Goal: Navigation & Orientation: Find specific page/section

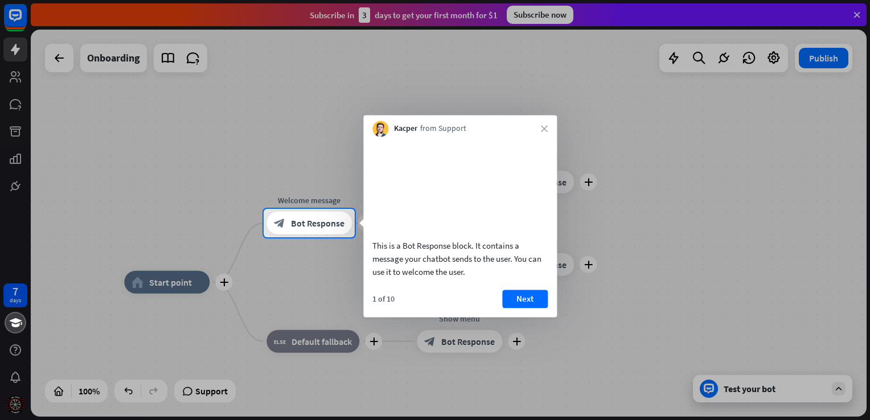
drag, startPoint x: 840, startPoint y: 0, endPoint x: 570, endPoint y: 50, distance: 273.7
click at [570, 50] on div at bounding box center [435, 104] width 870 height 209
click at [541, 308] on button "Next" at bounding box center [525, 299] width 46 height 18
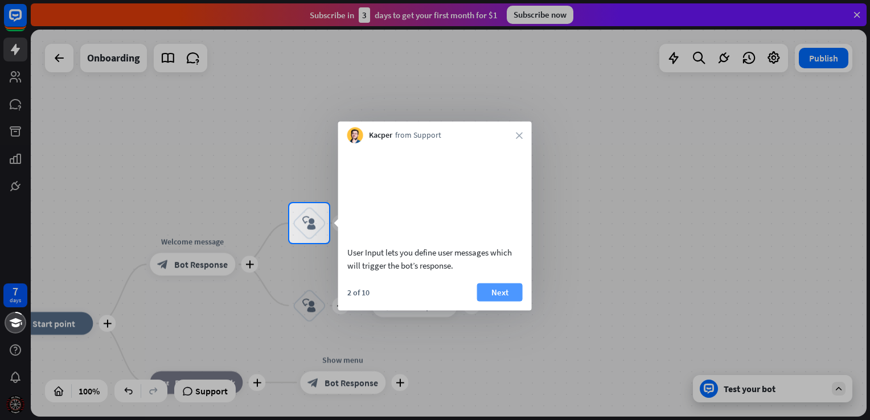
click at [492, 301] on button "Next" at bounding box center [500, 292] width 46 height 18
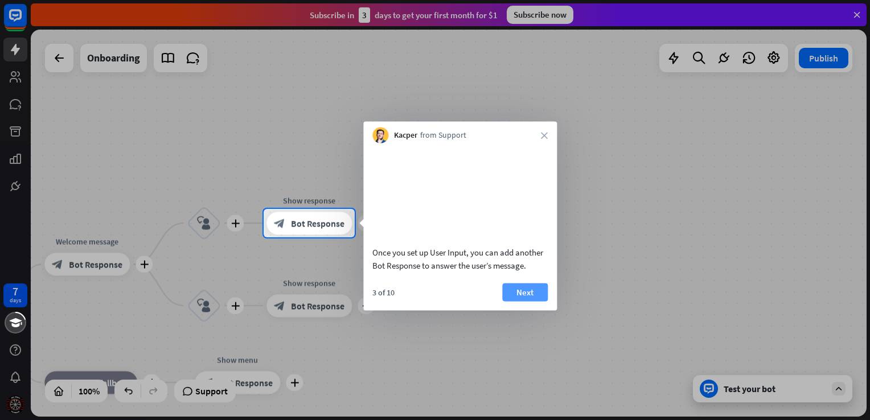
click at [523, 301] on button "Next" at bounding box center [525, 292] width 46 height 18
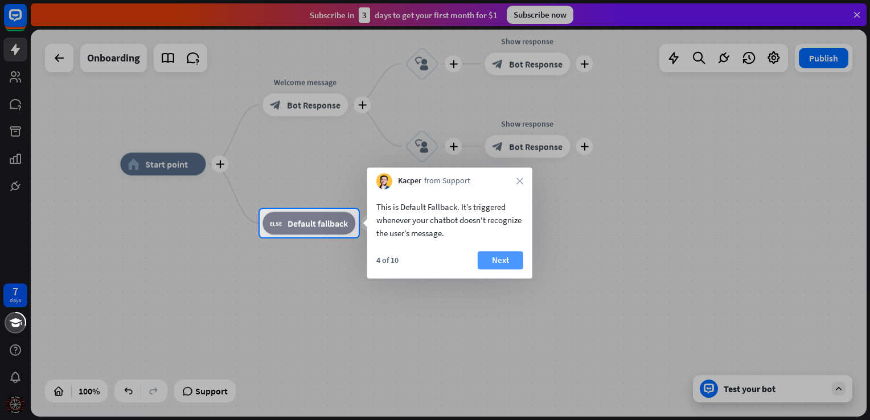
click at [513, 263] on button "Next" at bounding box center [501, 260] width 46 height 18
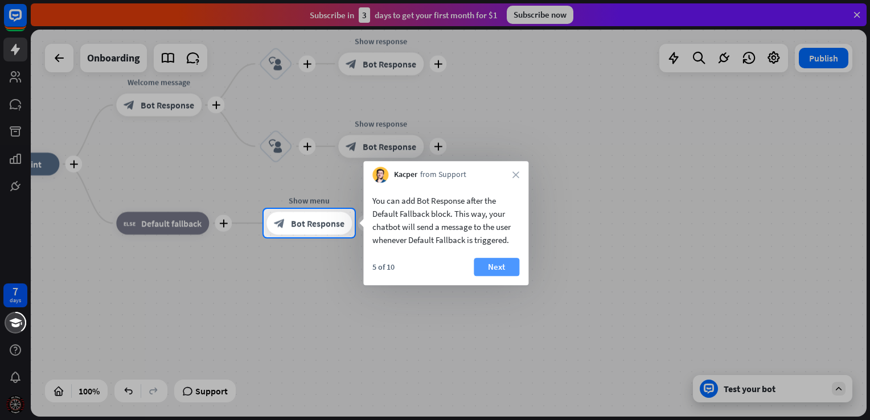
click at [503, 268] on button "Next" at bounding box center [497, 267] width 46 height 18
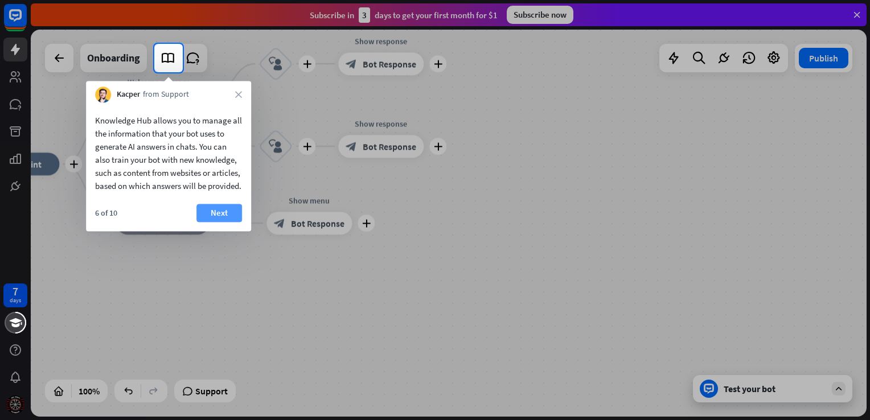
click at [216, 222] on button "Next" at bounding box center [219, 213] width 46 height 18
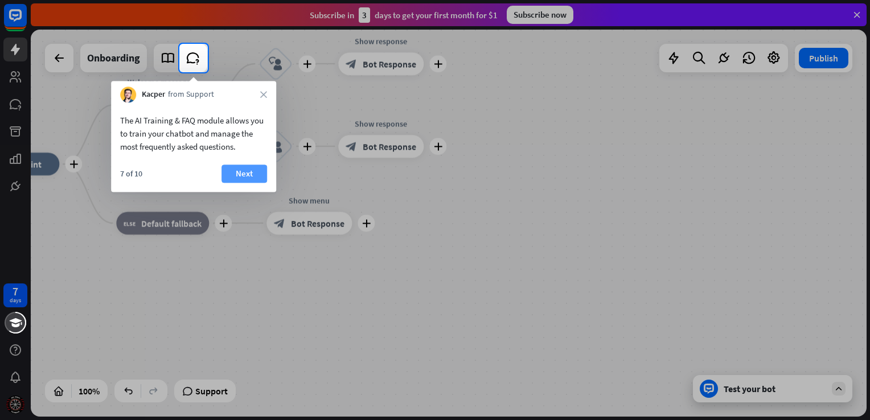
click at [229, 176] on button "Next" at bounding box center [244, 173] width 46 height 18
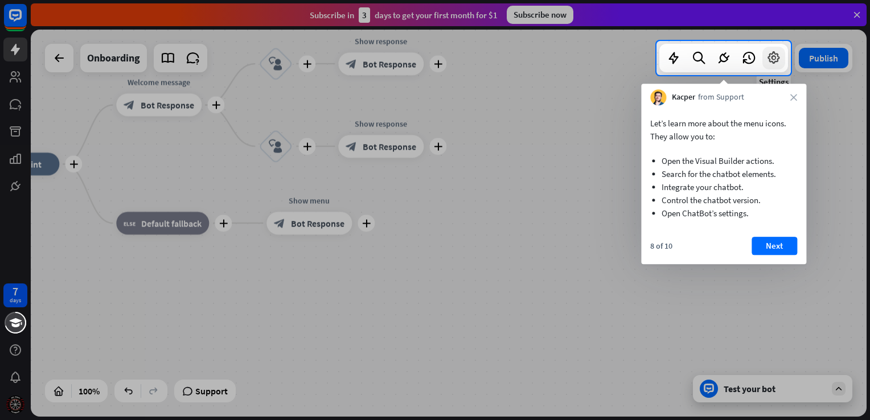
click at [773, 51] on icon at bounding box center [773, 58] width 15 height 15
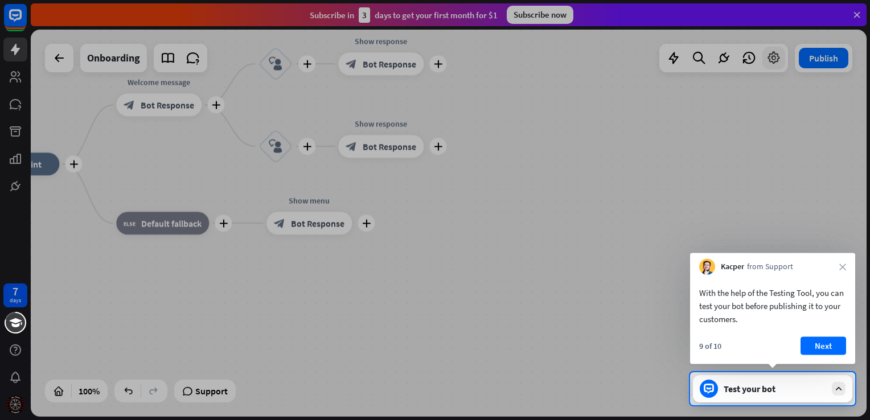
click at [773, 51] on div at bounding box center [435, 186] width 870 height 372
click at [807, 345] on button "Next" at bounding box center [823, 346] width 46 height 18
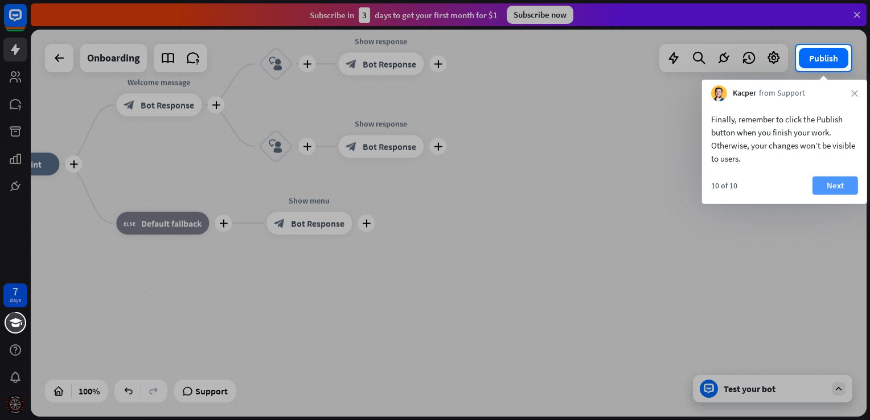
click at [841, 187] on button "Next" at bounding box center [835, 185] width 46 height 18
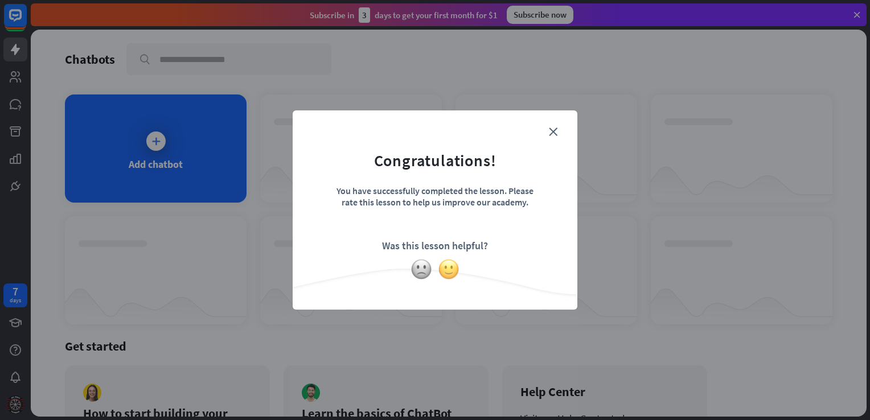
click at [448, 263] on img at bounding box center [449, 269] width 22 height 22
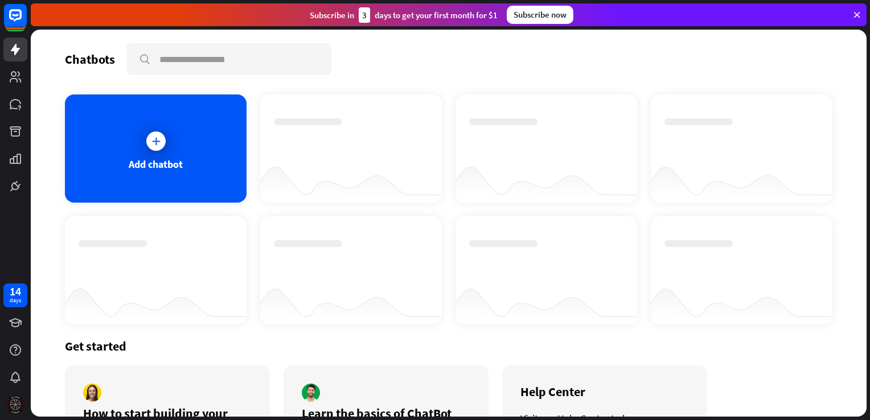
click at [20, 404] on img at bounding box center [15, 405] width 18 height 18
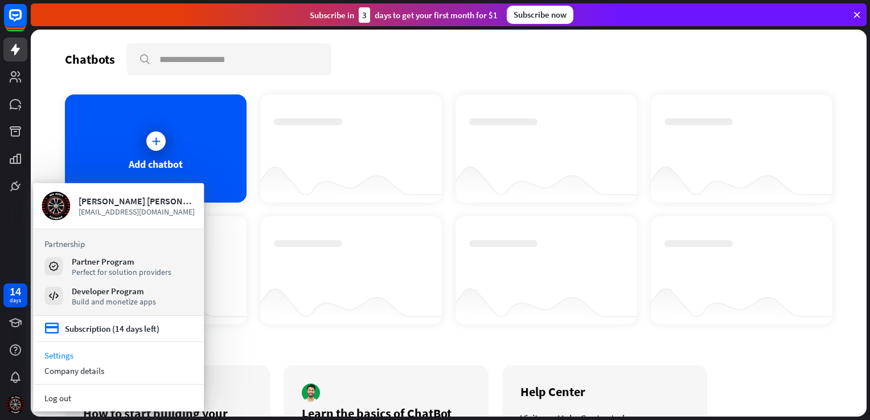
click at [89, 357] on link "Settings" at bounding box center [118, 355] width 171 height 15
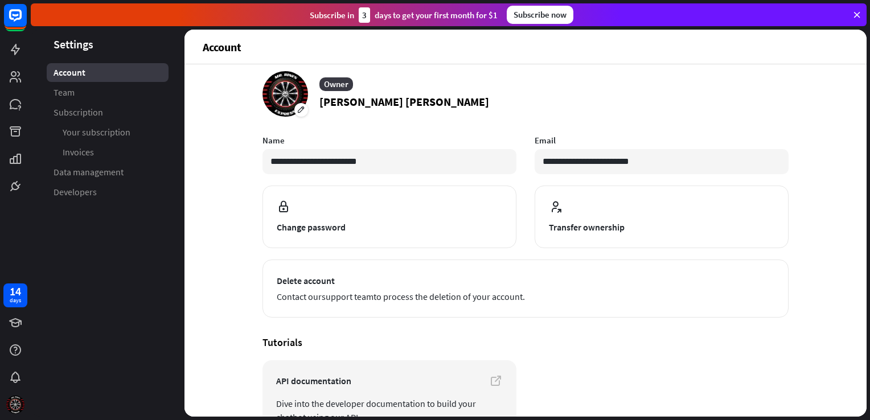
scroll to position [13, 0]
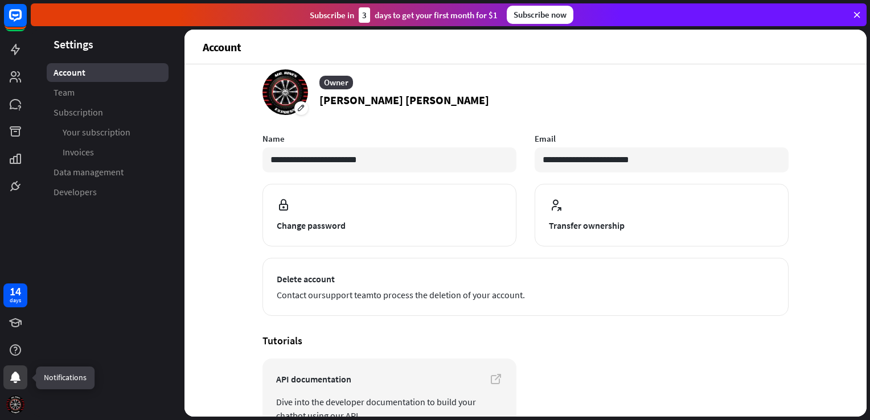
click at [23, 373] on div at bounding box center [15, 377] width 24 height 24
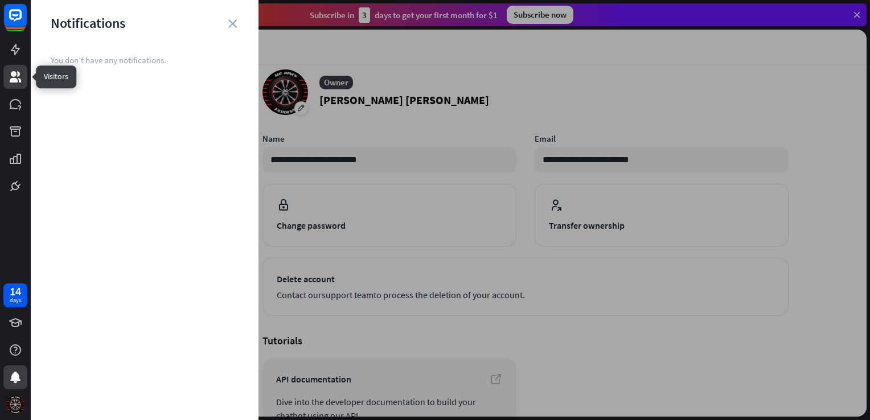
click at [14, 76] on icon at bounding box center [15, 76] width 11 height 11
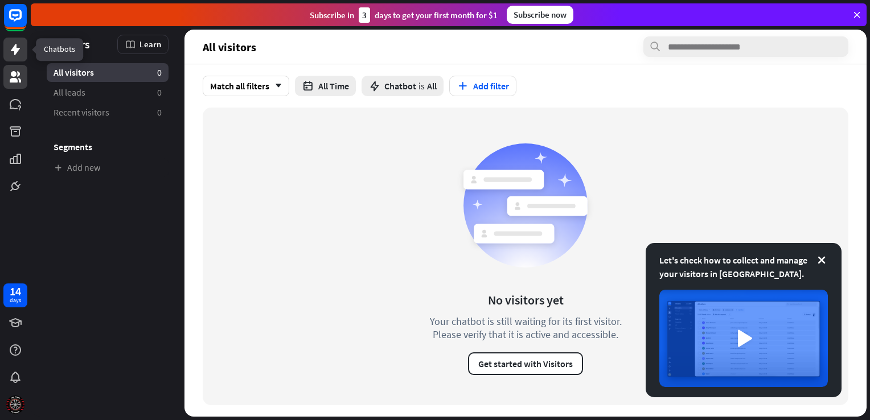
click at [15, 57] on link at bounding box center [15, 50] width 24 height 24
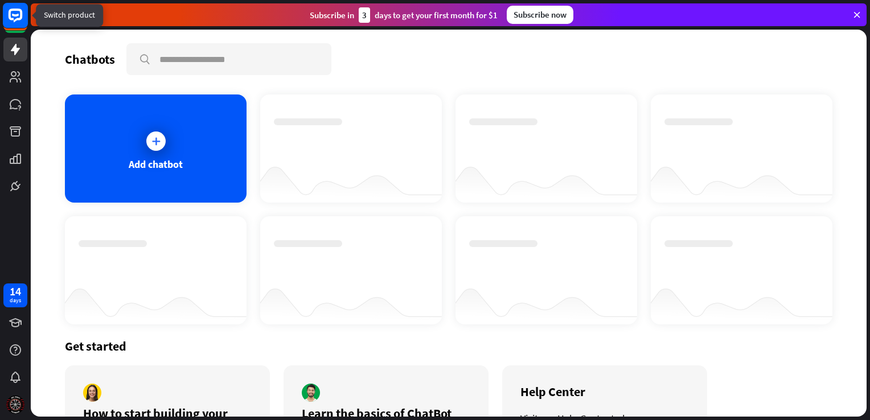
click at [16, 24] on rect at bounding box center [15, 15] width 25 height 25
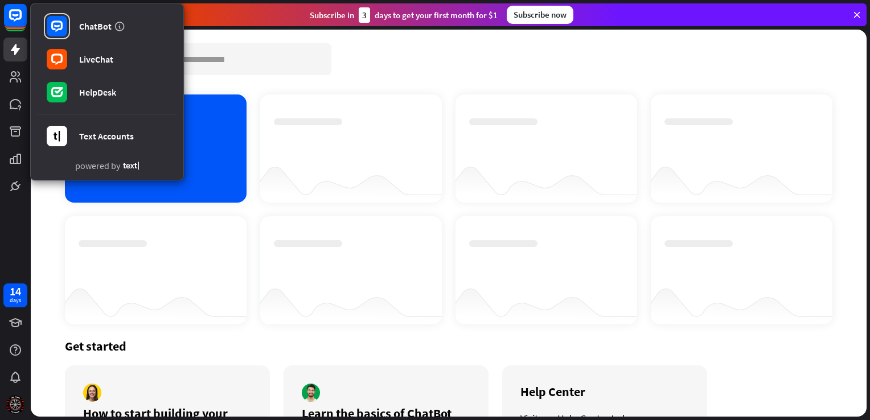
click at [295, 135] on div at bounding box center [351, 138] width 154 height 40
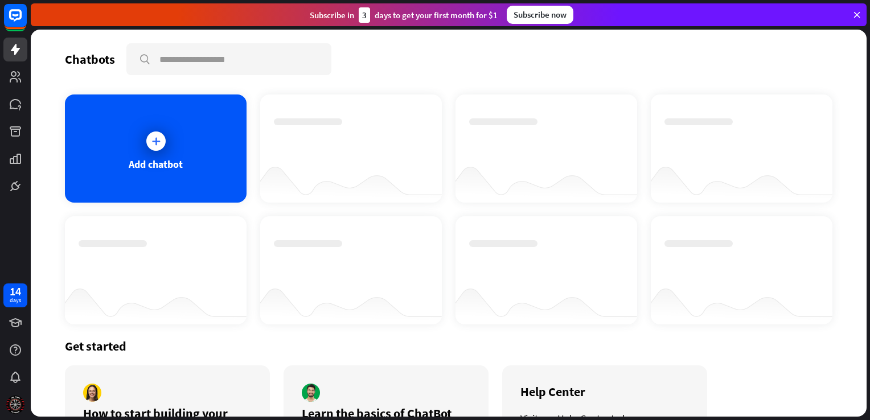
click at [854, 13] on icon at bounding box center [856, 15] width 10 height 10
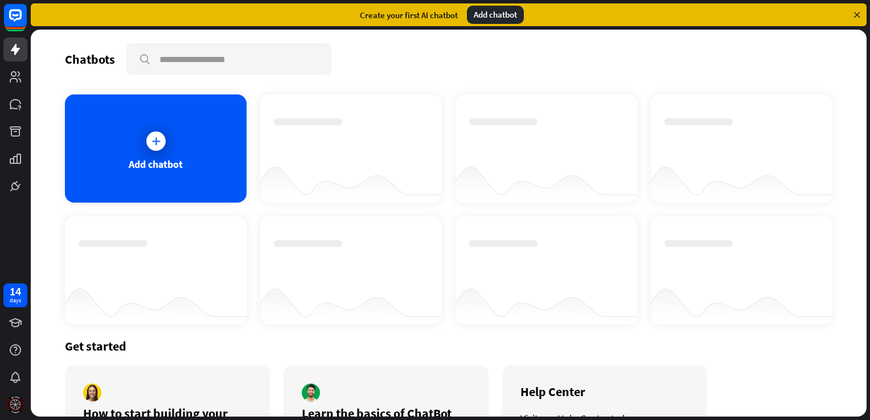
click at [854, 13] on icon at bounding box center [856, 15] width 10 height 10
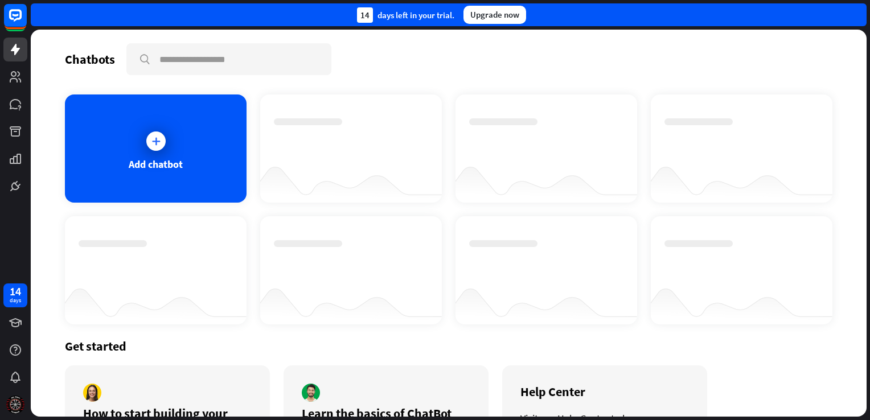
click at [854, 13] on div "14 days left in your trial. Upgrade now" at bounding box center [449, 14] width 836 height 23
click at [24, 79] on link at bounding box center [15, 77] width 24 height 24
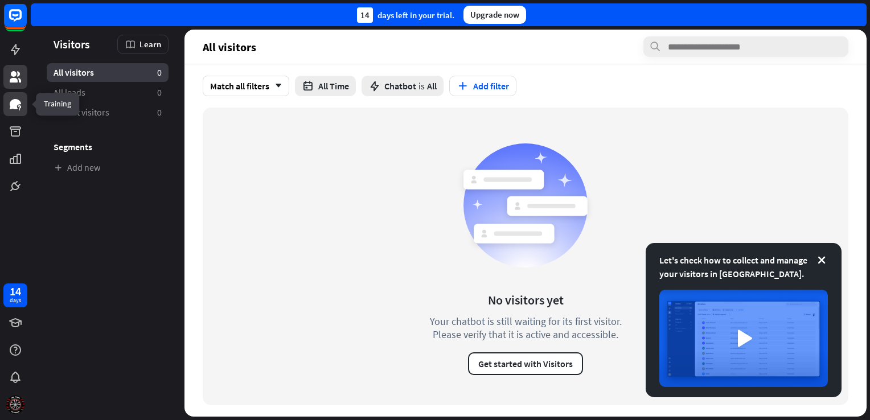
click at [12, 104] on icon at bounding box center [15, 104] width 11 height 10
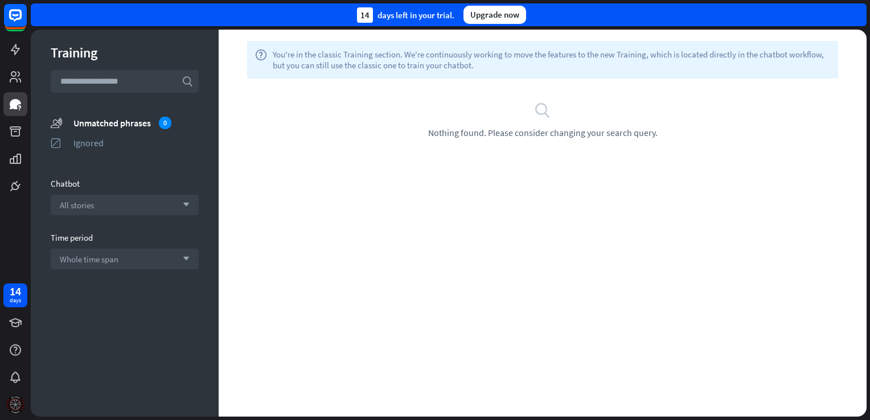
click at [17, 396] on img at bounding box center [15, 405] width 18 height 18
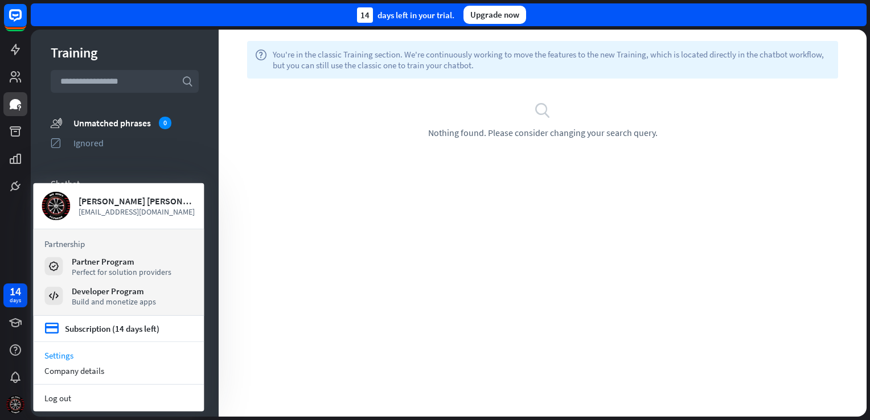
click at [88, 356] on link "Settings" at bounding box center [118, 355] width 171 height 15
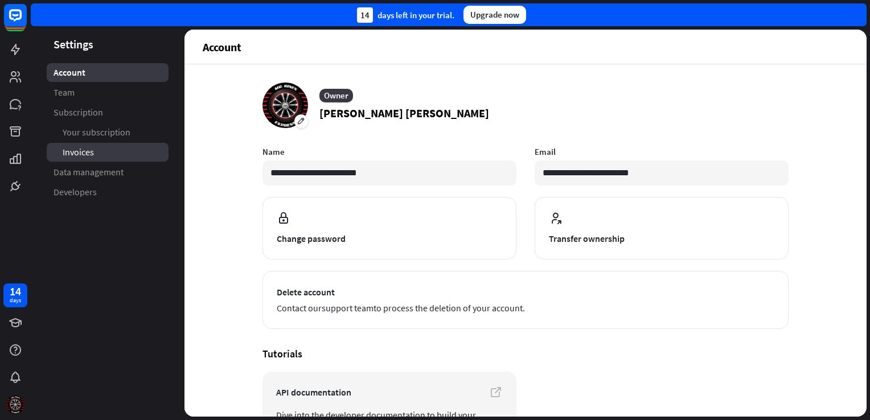
click at [116, 154] on link "Invoices" at bounding box center [108, 152] width 122 height 19
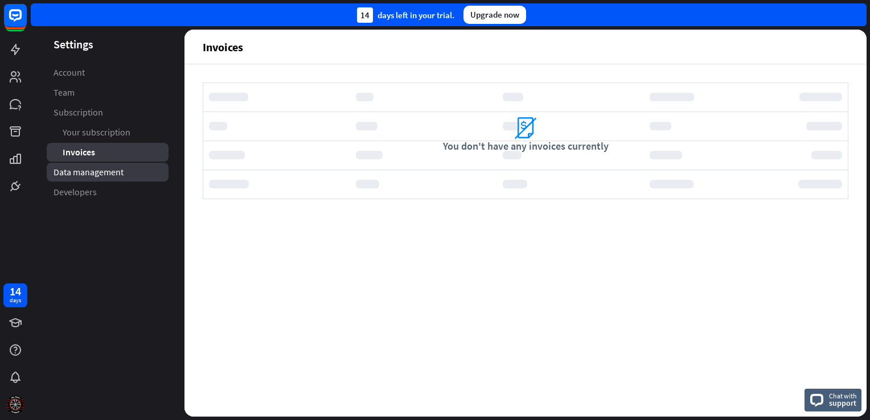
click at [113, 179] on link "Data management" at bounding box center [108, 172] width 122 height 19
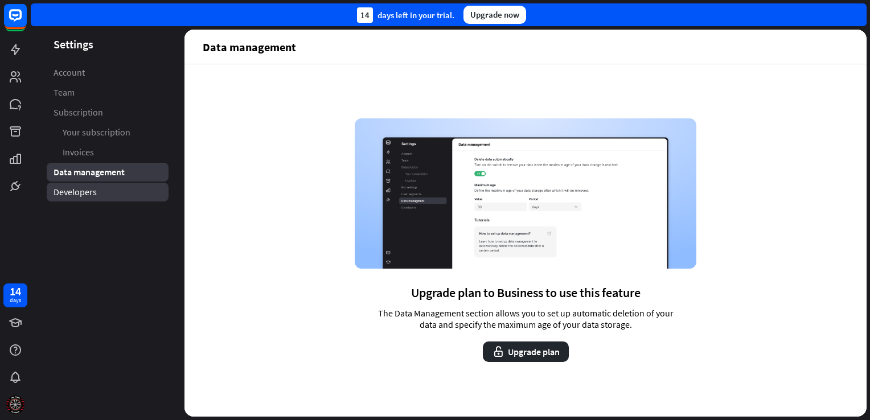
click at [116, 192] on link "Developers" at bounding box center [108, 192] width 122 height 19
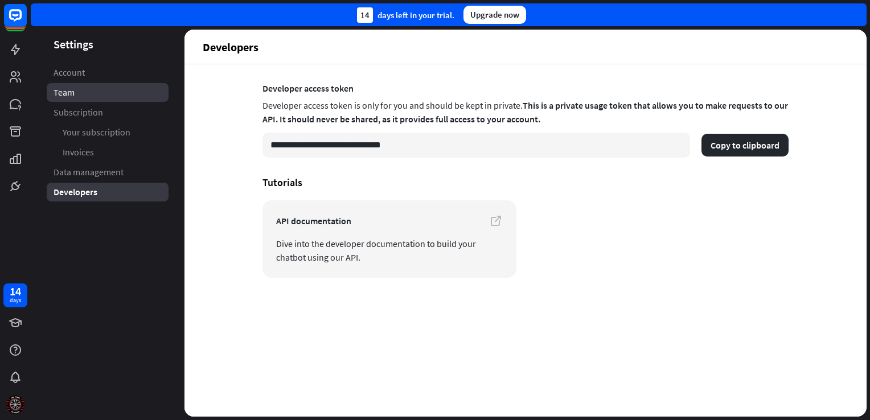
click at [155, 92] on link "Team" at bounding box center [108, 92] width 122 height 19
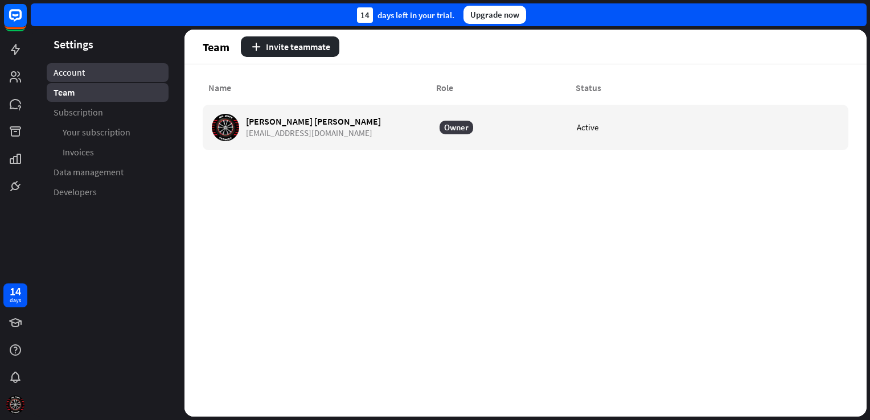
click at [131, 72] on link "Account" at bounding box center [108, 72] width 122 height 19
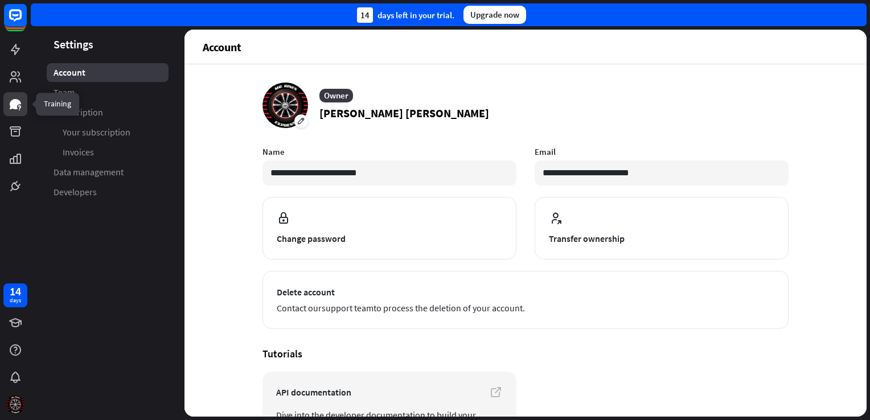
click at [17, 109] on icon at bounding box center [16, 104] width 14 height 14
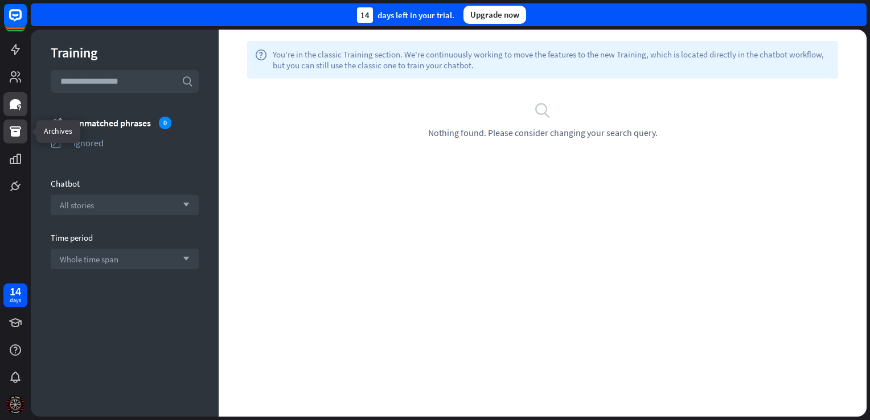
click at [19, 127] on icon at bounding box center [15, 131] width 11 height 10
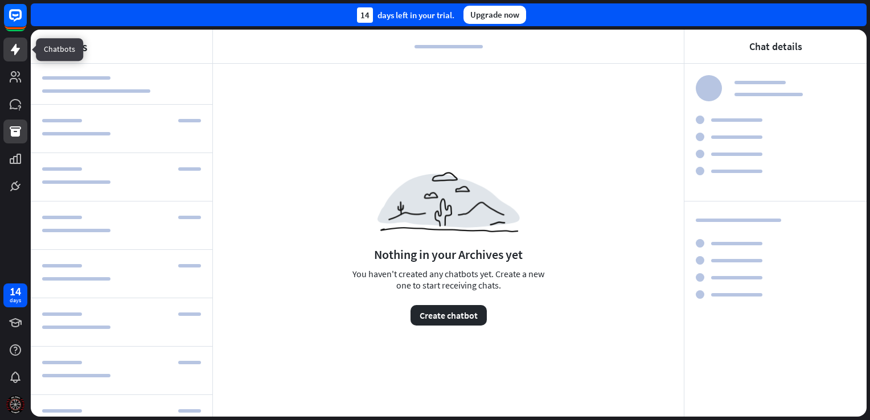
click at [22, 56] on icon at bounding box center [16, 50] width 14 height 14
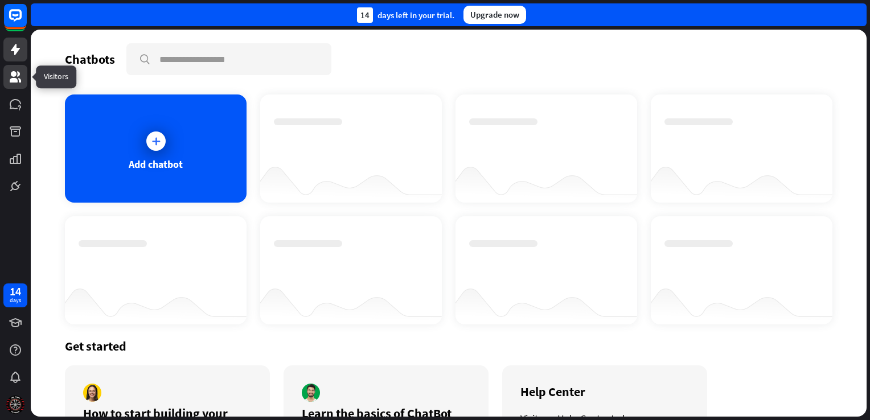
click at [9, 77] on icon at bounding box center [16, 77] width 14 height 14
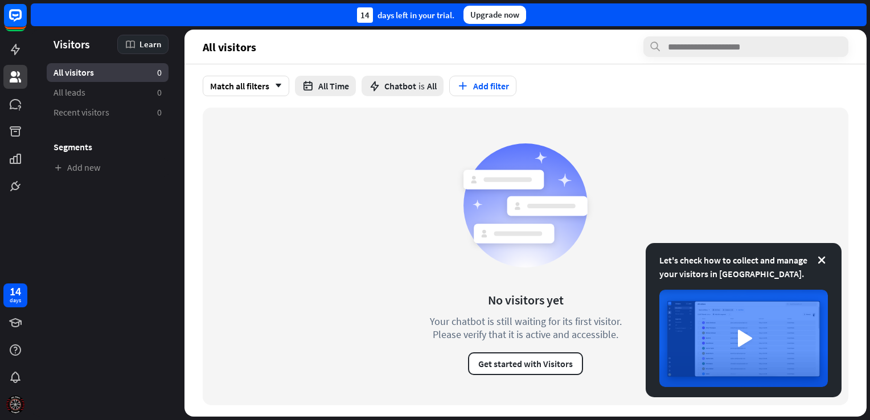
click at [156, 50] on div "Learn" at bounding box center [142, 44] width 51 height 19
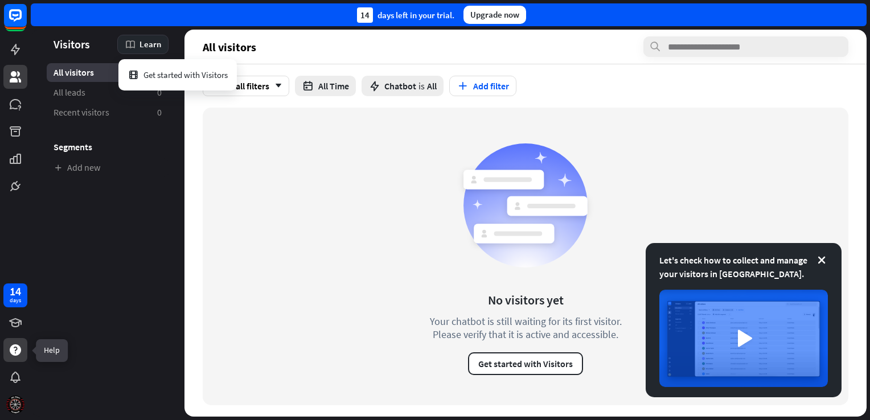
click at [25, 346] on div at bounding box center [15, 350] width 24 height 24
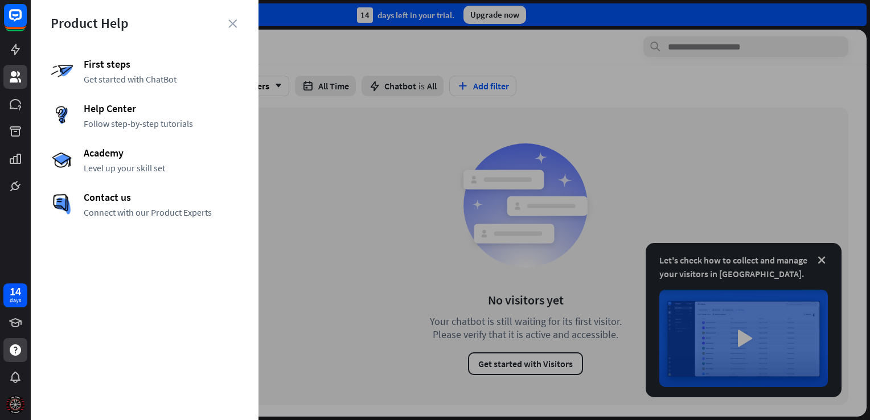
click at [815, 262] on div at bounding box center [450, 210] width 839 height 420
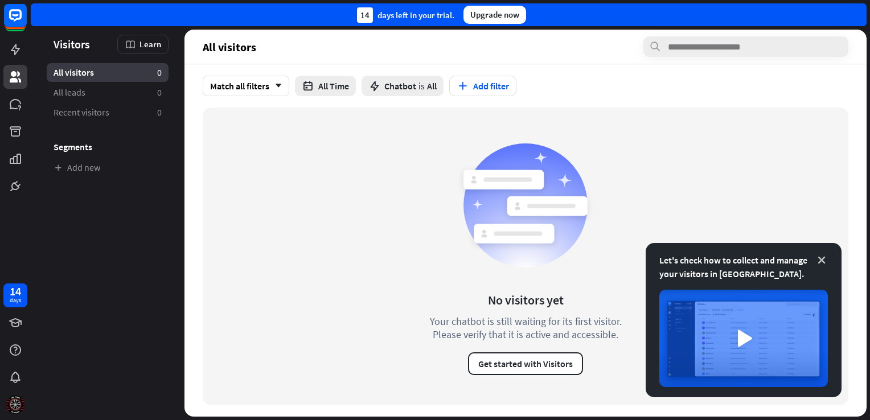
click at [821, 261] on icon at bounding box center [821, 259] width 11 height 11
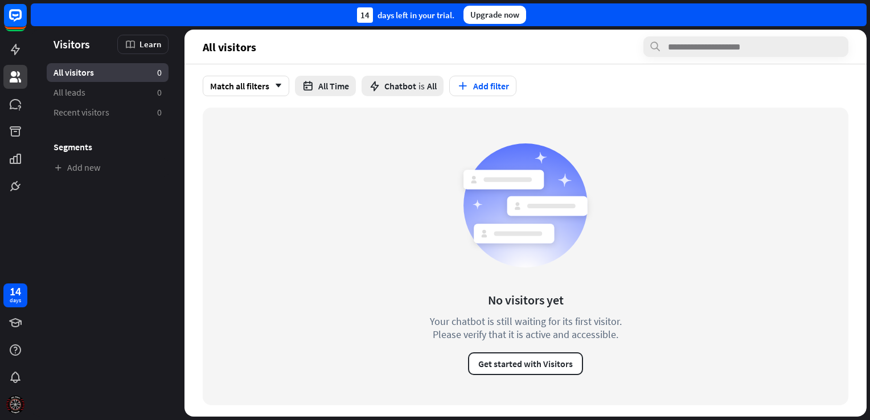
click at [291, 104] on div "Match all filters arrow_down All Time Chatbot is All Add filter" at bounding box center [525, 85] width 682 height 43
click at [16, 51] on icon at bounding box center [15, 49] width 9 height 11
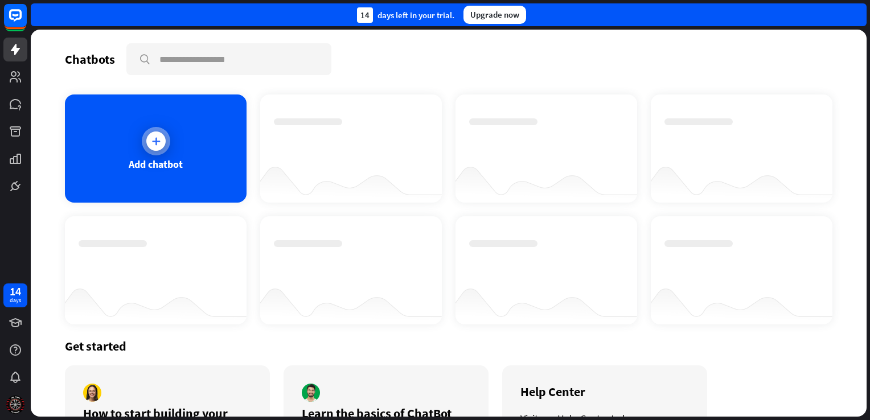
click at [130, 114] on div "Add chatbot" at bounding box center [156, 148] width 182 height 108
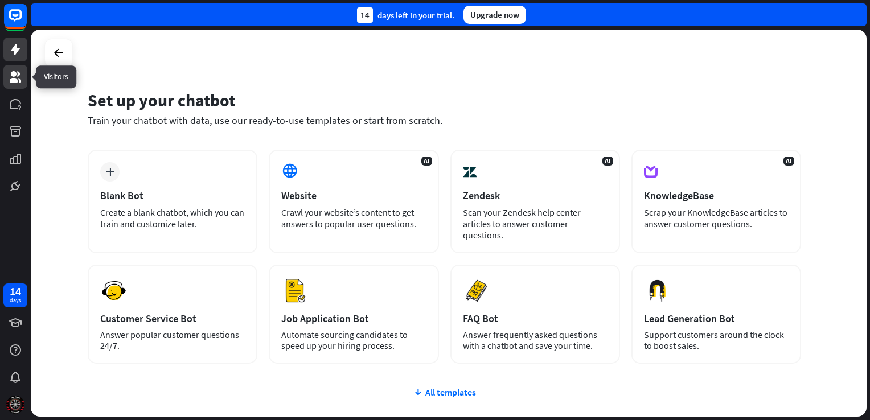
click at [11, 85] on link at bounding box center [15, 77] width 24 height 24
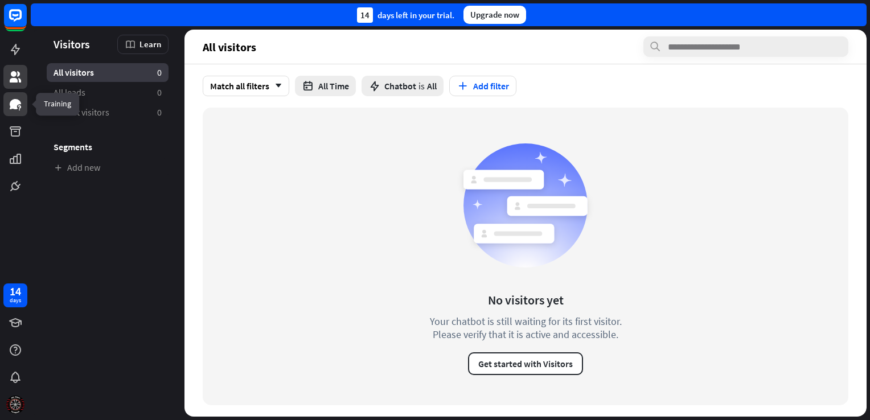
click at [26, 111] on link at bounding box center [15, 104] width 24 height 24
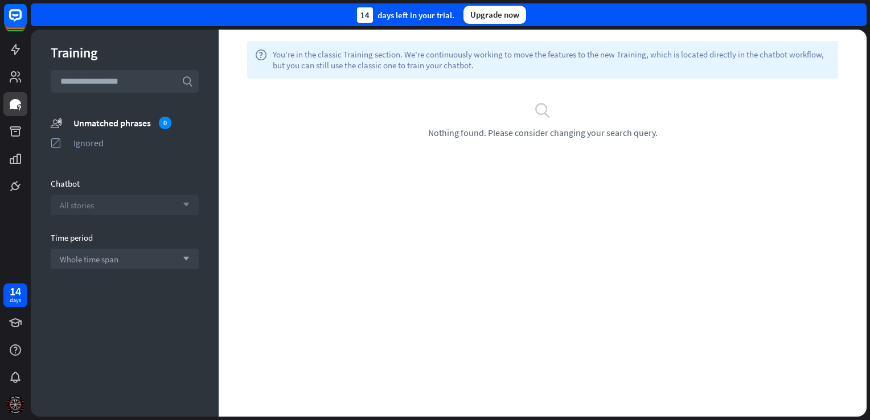
click at [104, 206] on div "All stories arrow_down" at bounding box center [125, 205] width 148 height 20
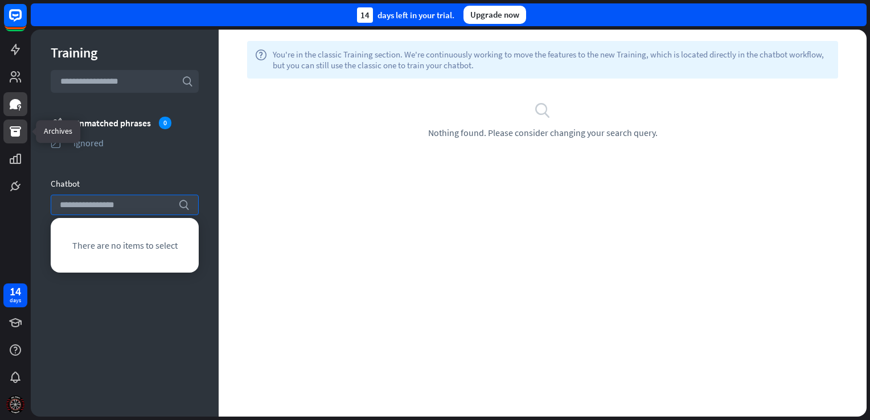
click at [5, 135] on link at bounding box center [15, 132] width 24 height 24
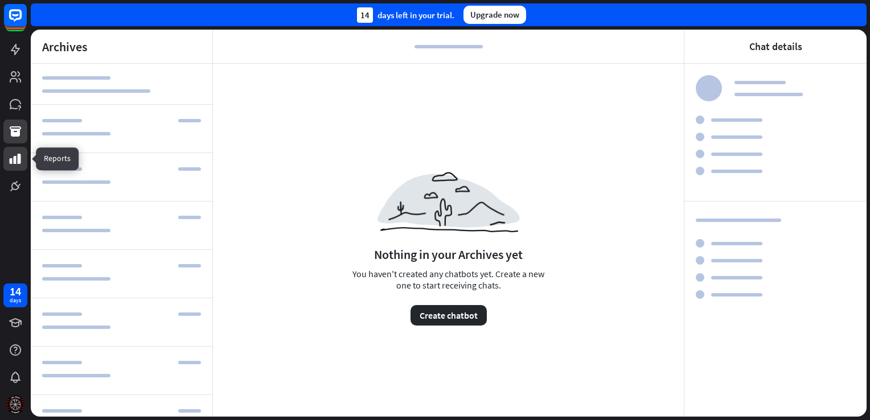
click at [9, 156] on icon at bounding box center [16, 159] width 14 height 14
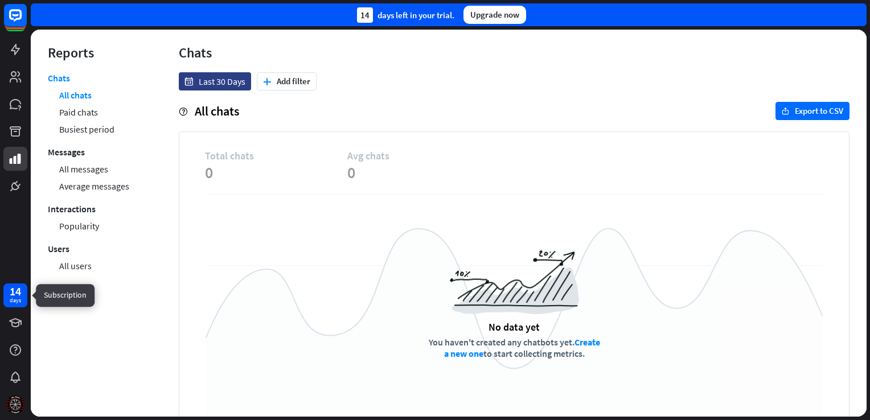
click at [18, 304] on div "days" at bounding box center [15, 301] width 11 height 8
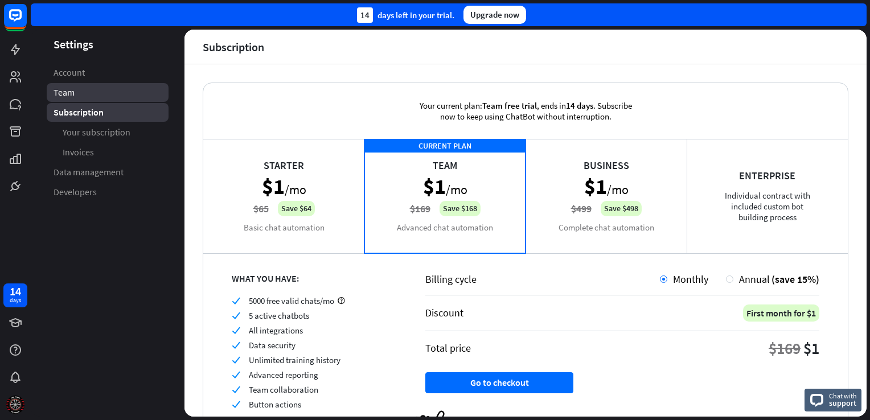
click at [119, 93] on link "Team" at bounding box center [108, 92] width 122 height 19
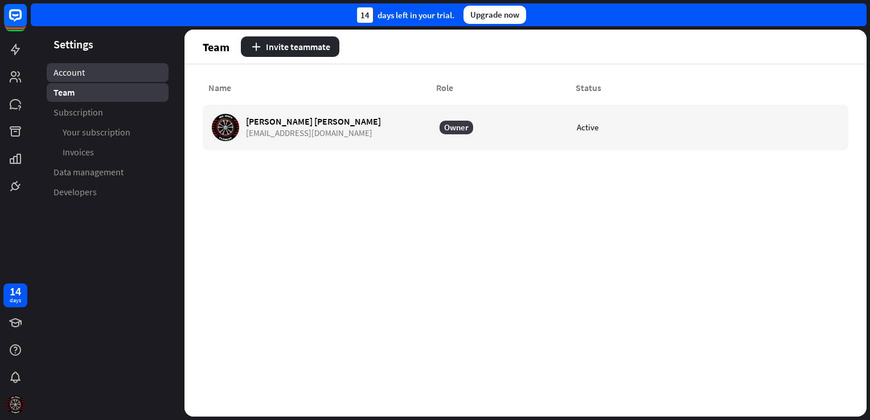
click at [129, 72] on link "Account" at bounding box center [108, 72] width 122 height 19
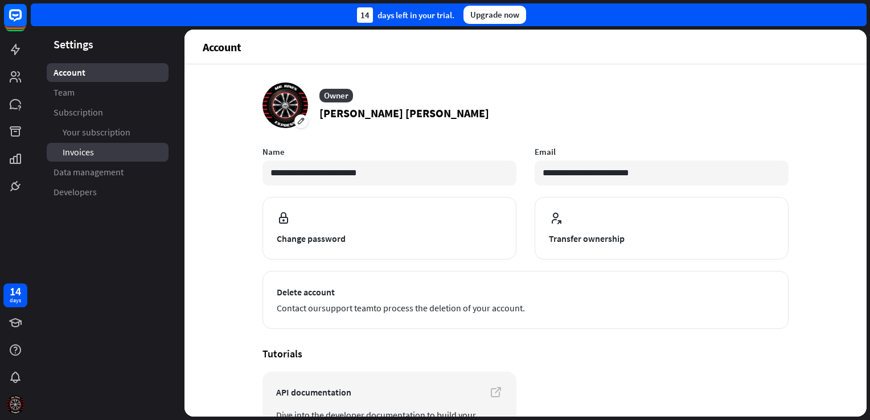
click at [133, 149] on link "Invoices" at bounding box center [108, 152] width 122 height 19
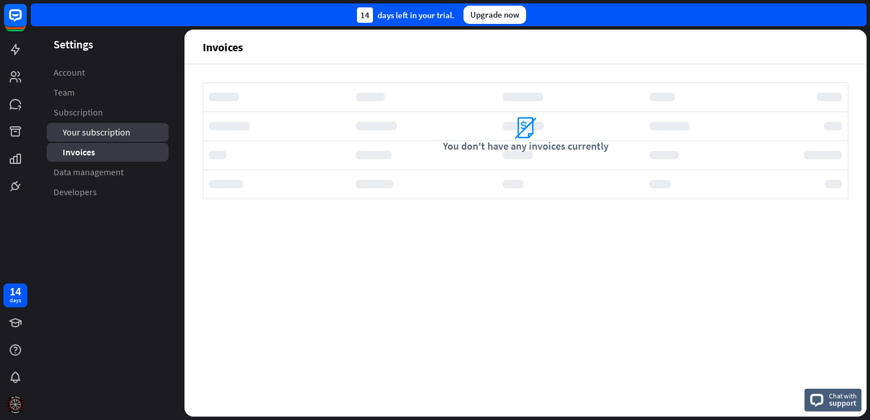
click at [134, 134] on link "Your subscription" at bounding box center [108, 132] width 122 height 19
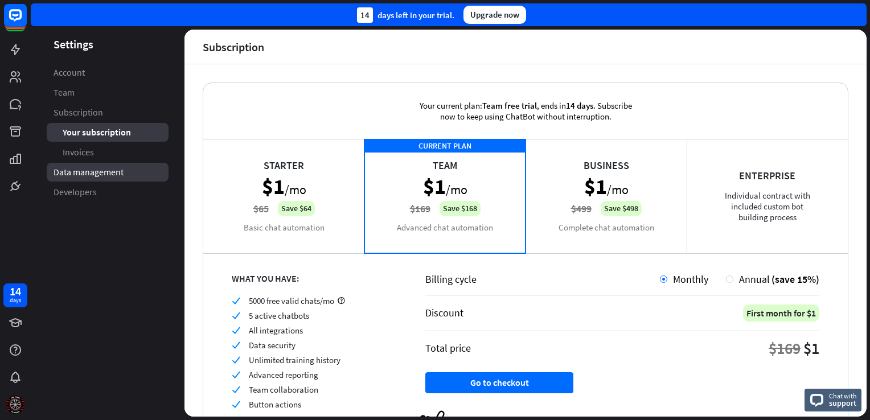
click at [127, 175] on link "Data management" at bounding box center [108, 172] width 122 height 19
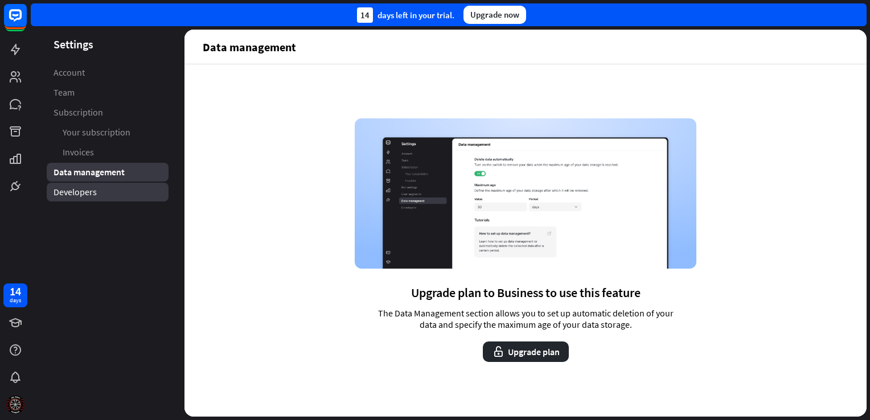
click at [123, 190] on link "Developers" at bounding box center [108, 192] width 122 height 19
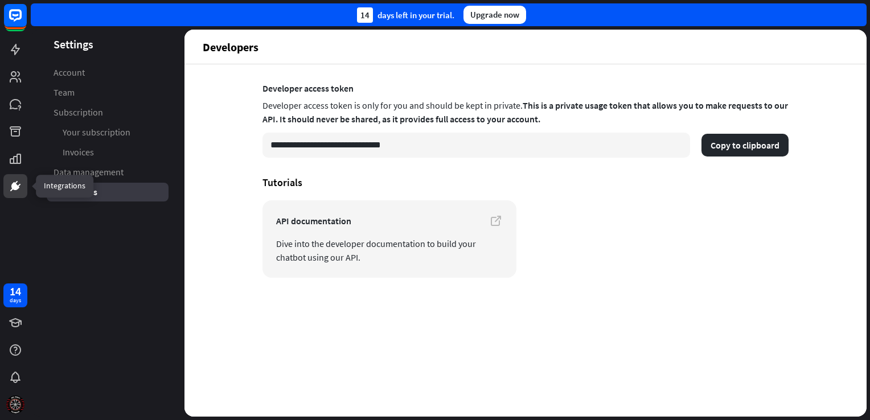
click at [18, 190] on icon at bounding box center [16, 186] width 14 height 14
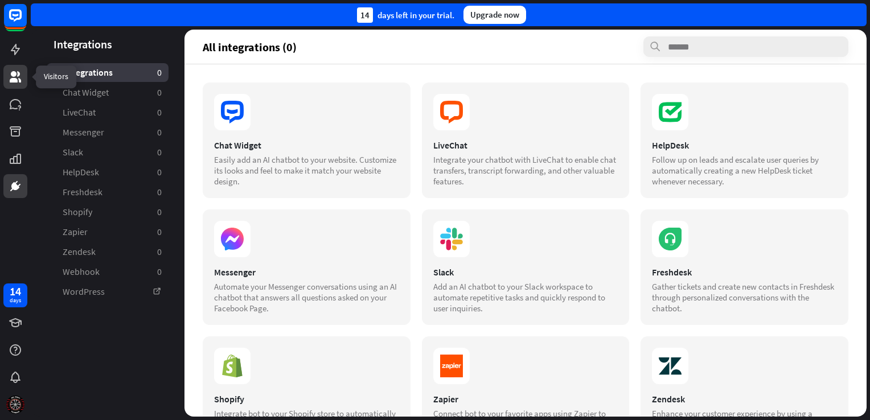
click at [11, 81] on icon at bounding box center [15, 76] width 11 height 11
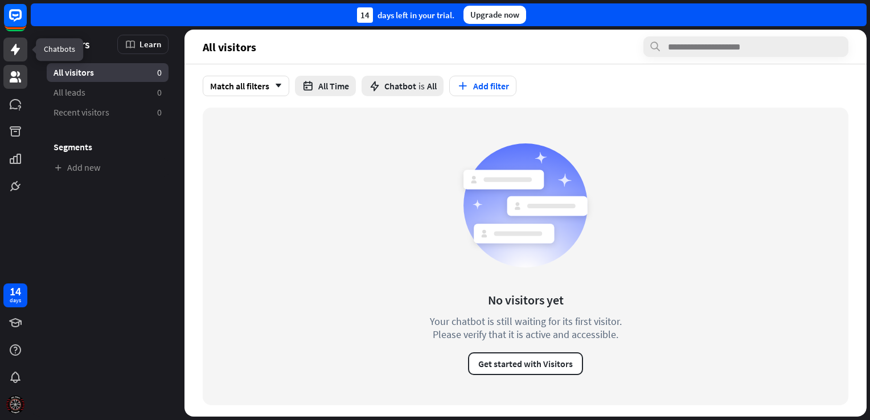
click at [22, 54] on link at bounding box center [15, 50] width 24 height 24
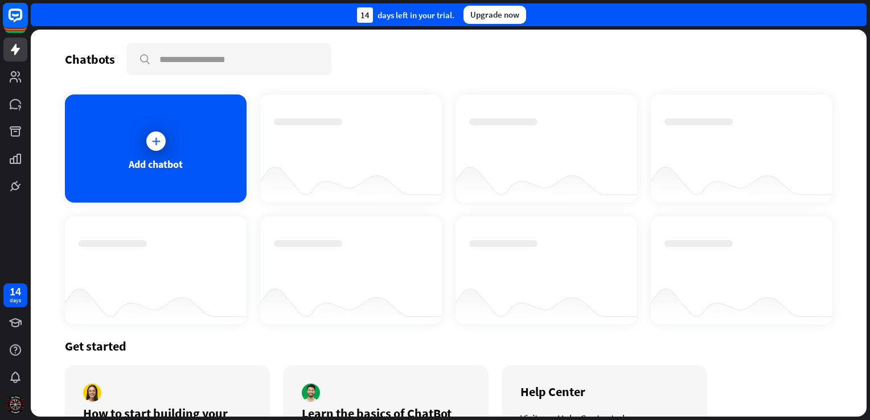
click at [9, 14] on icon at bounding box center [16, 16] width 14 height 14
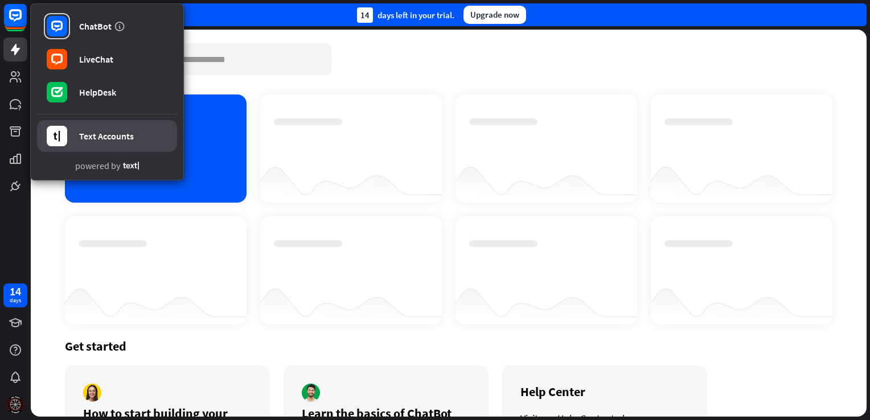
click at [106, 145] on link "Text Accounts" at bounding box center [107, 136] width 140 height 32
